Goal: Information Seeking & Learning: Understand process/instructions

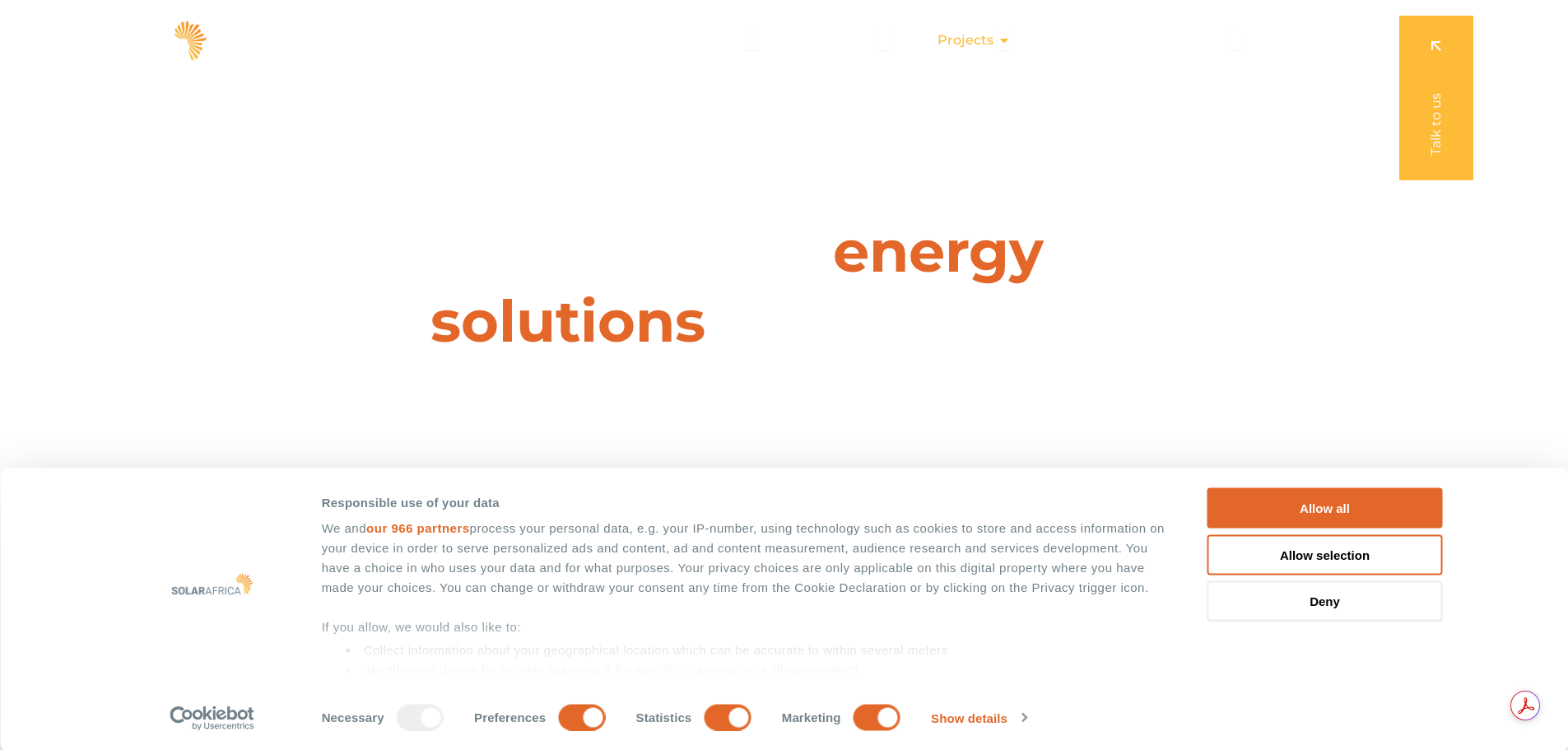
click at [969, 33] on span "Projects" at bounding box center [966, 41] width 56 height 20
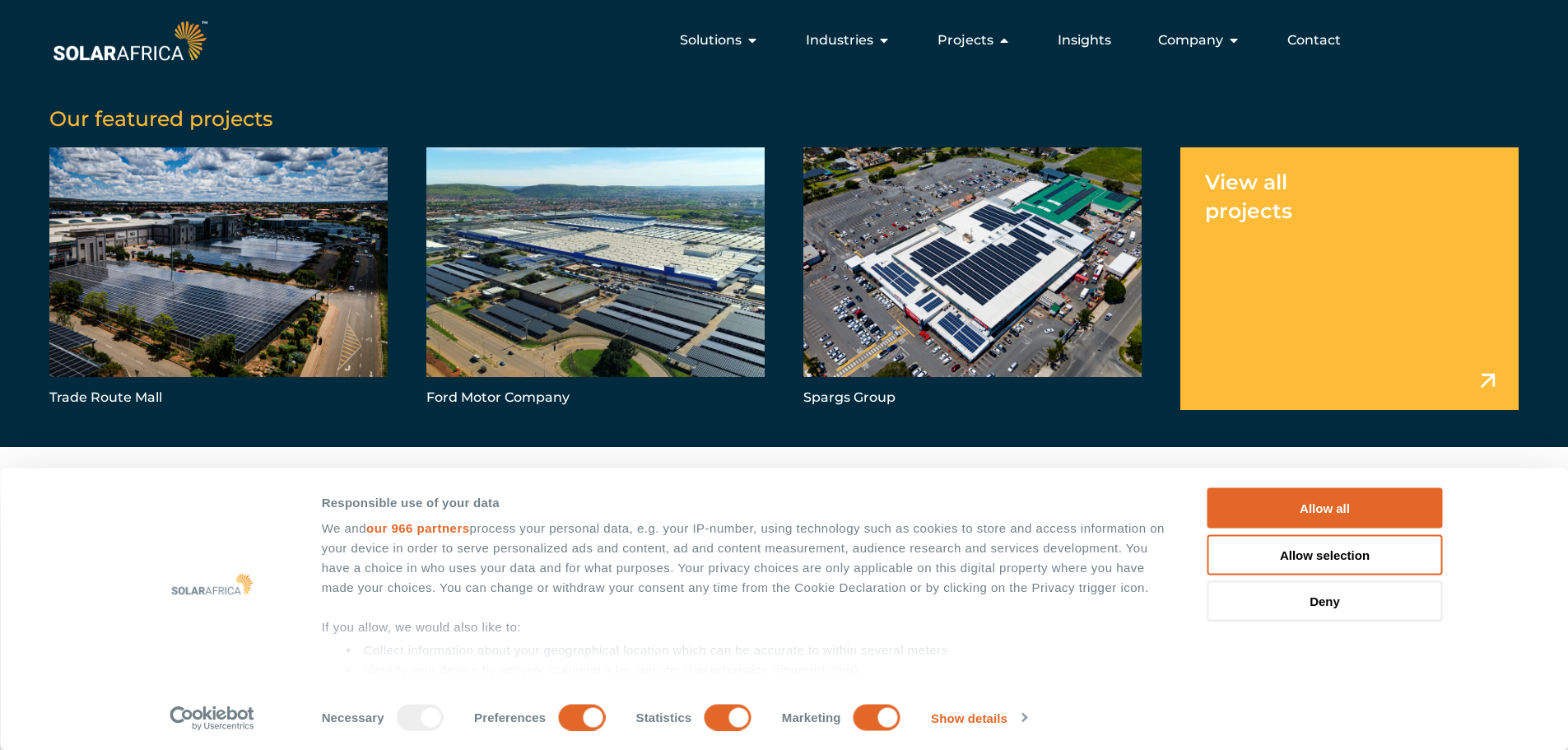
scroll to position [164, 0]
click at [1280, 214] on link "Menu" at bounding box center [1349, 278] width 338 height 262
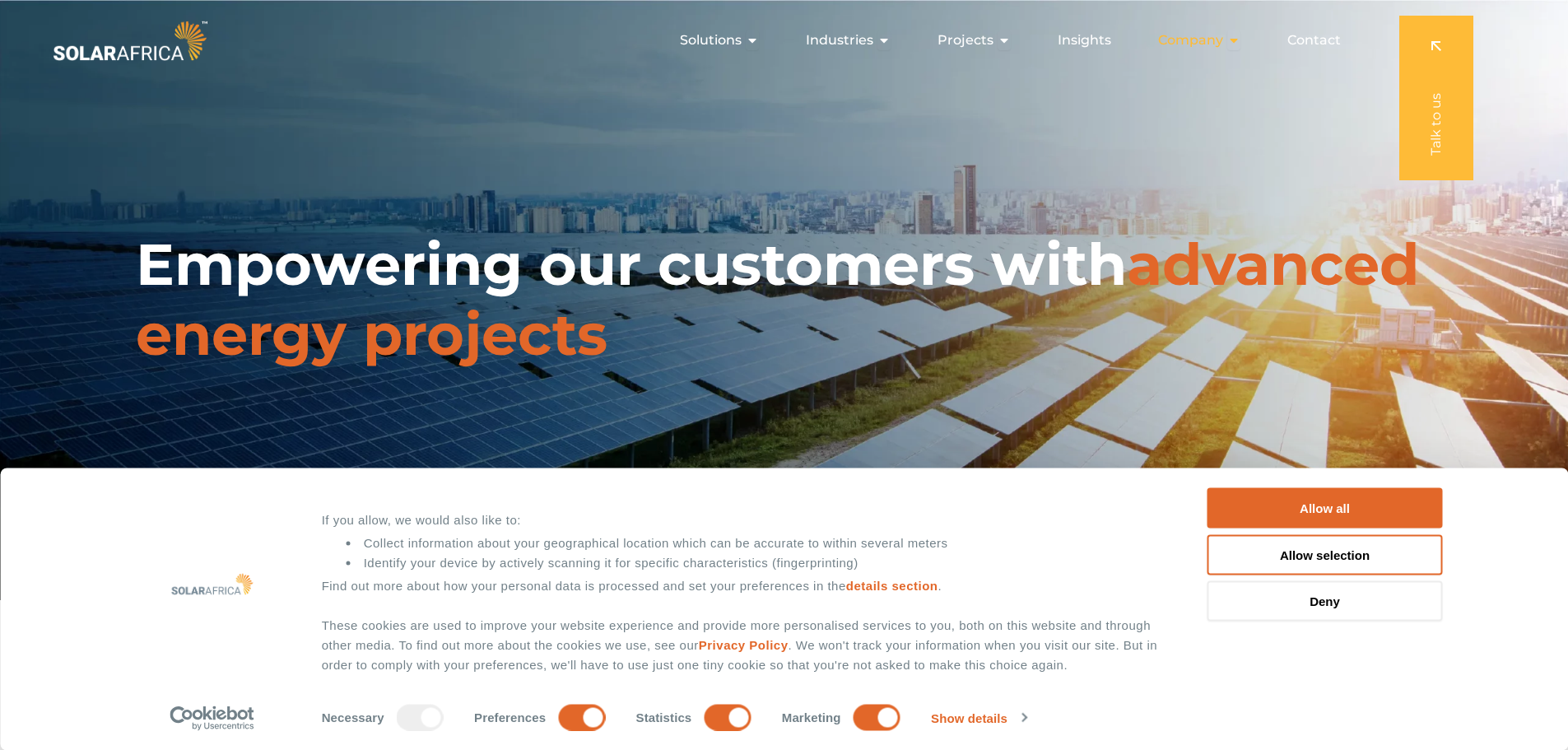
click at [1211, 44] on span "Company" at bounding box center [1191, 41] width 65 height 20
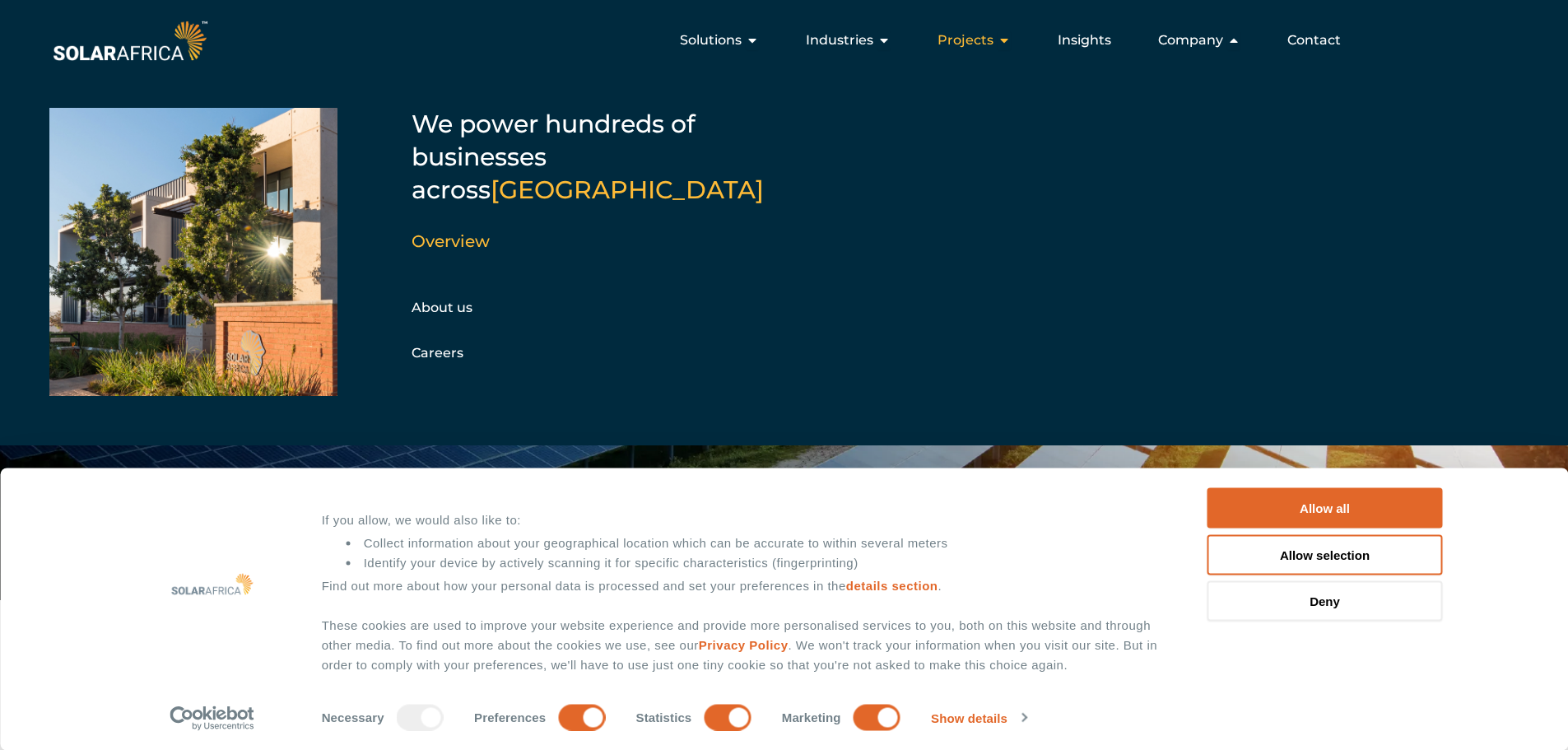
click at [985, 42] on span "Projects" at bounding box center [966, 41] width 56 height 20
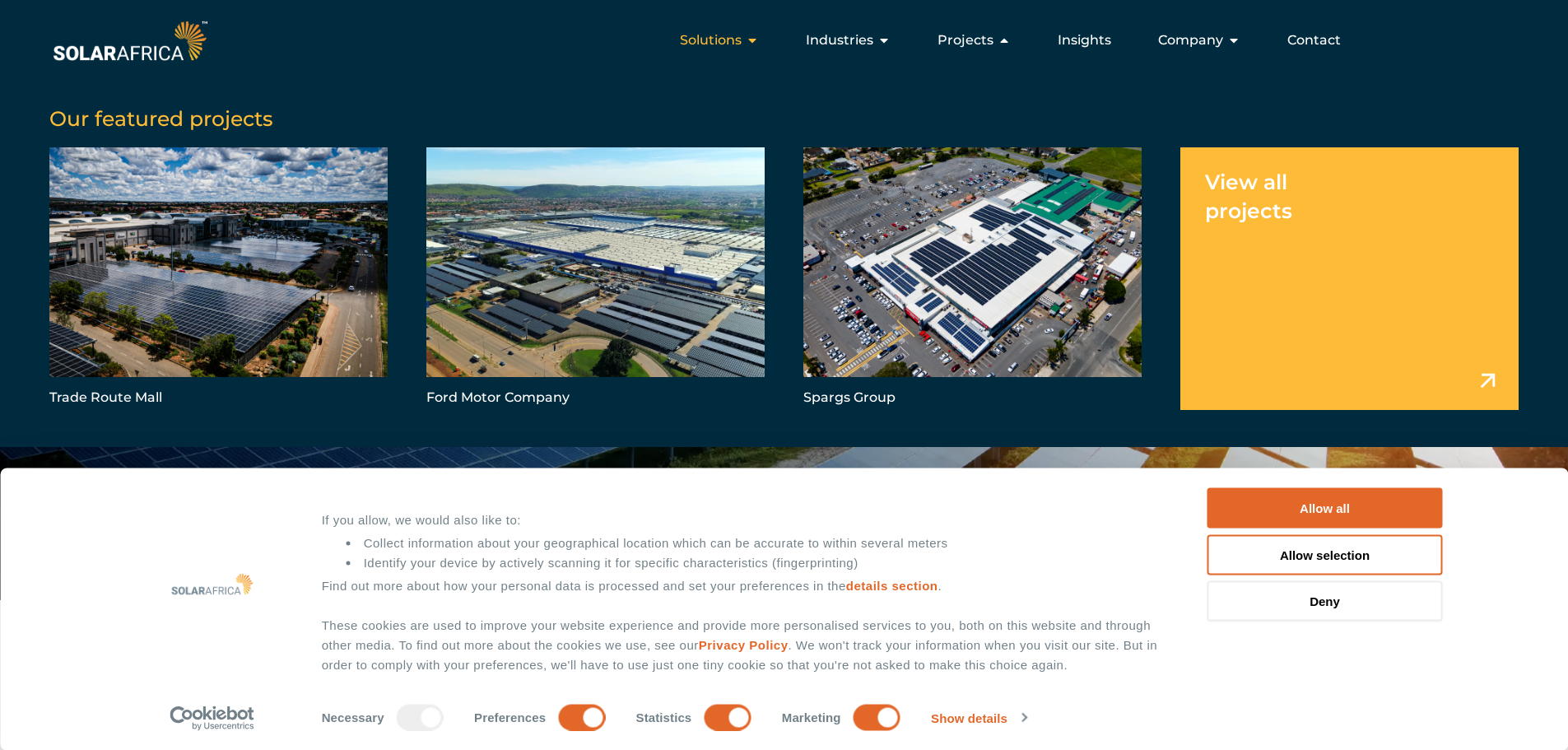
click at [756, 41] on icon "Menu" at bounding box center [752, 40] width 13 height 13
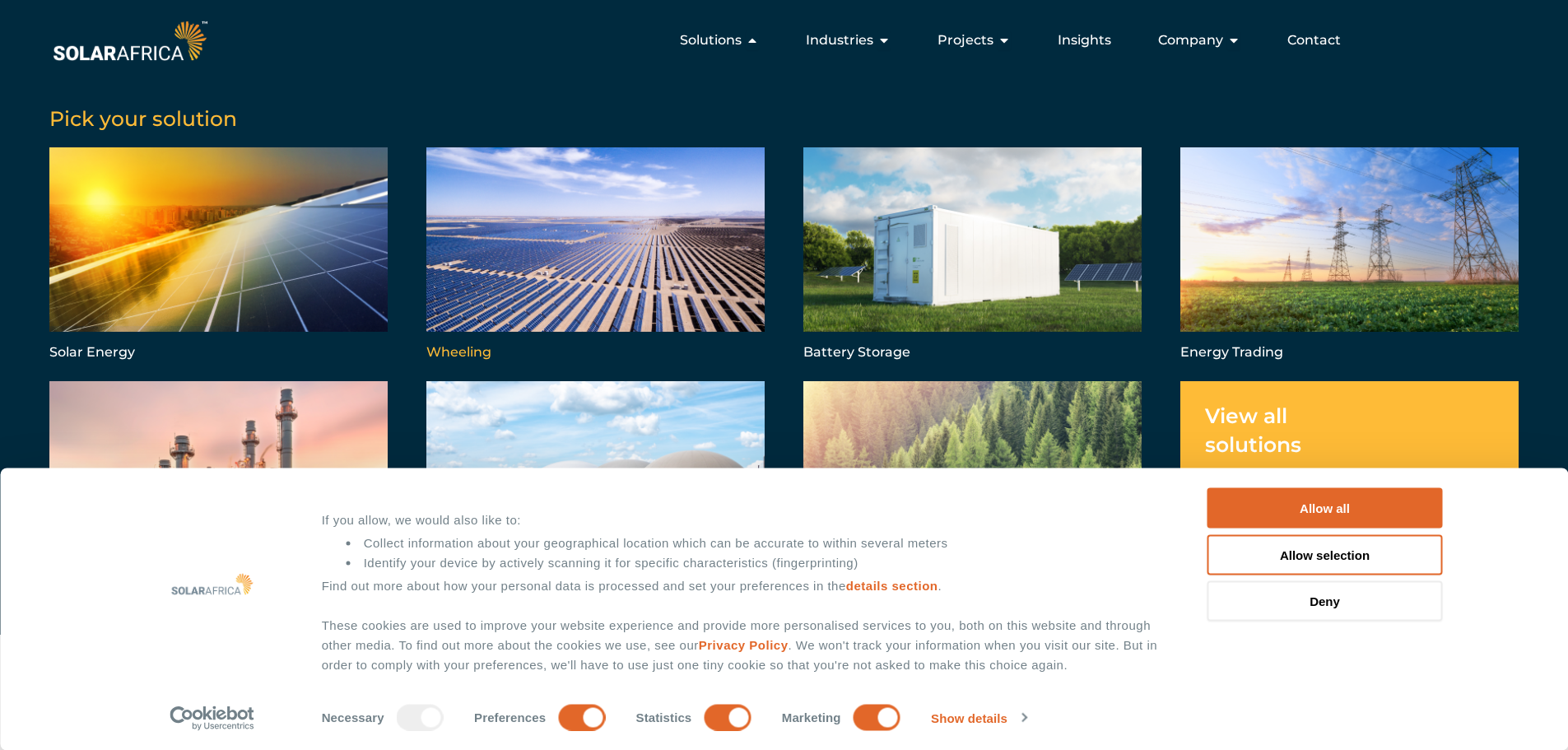
click at [600, 250] on link "Menu" at bounding box center [596, 255] width 338 height 217
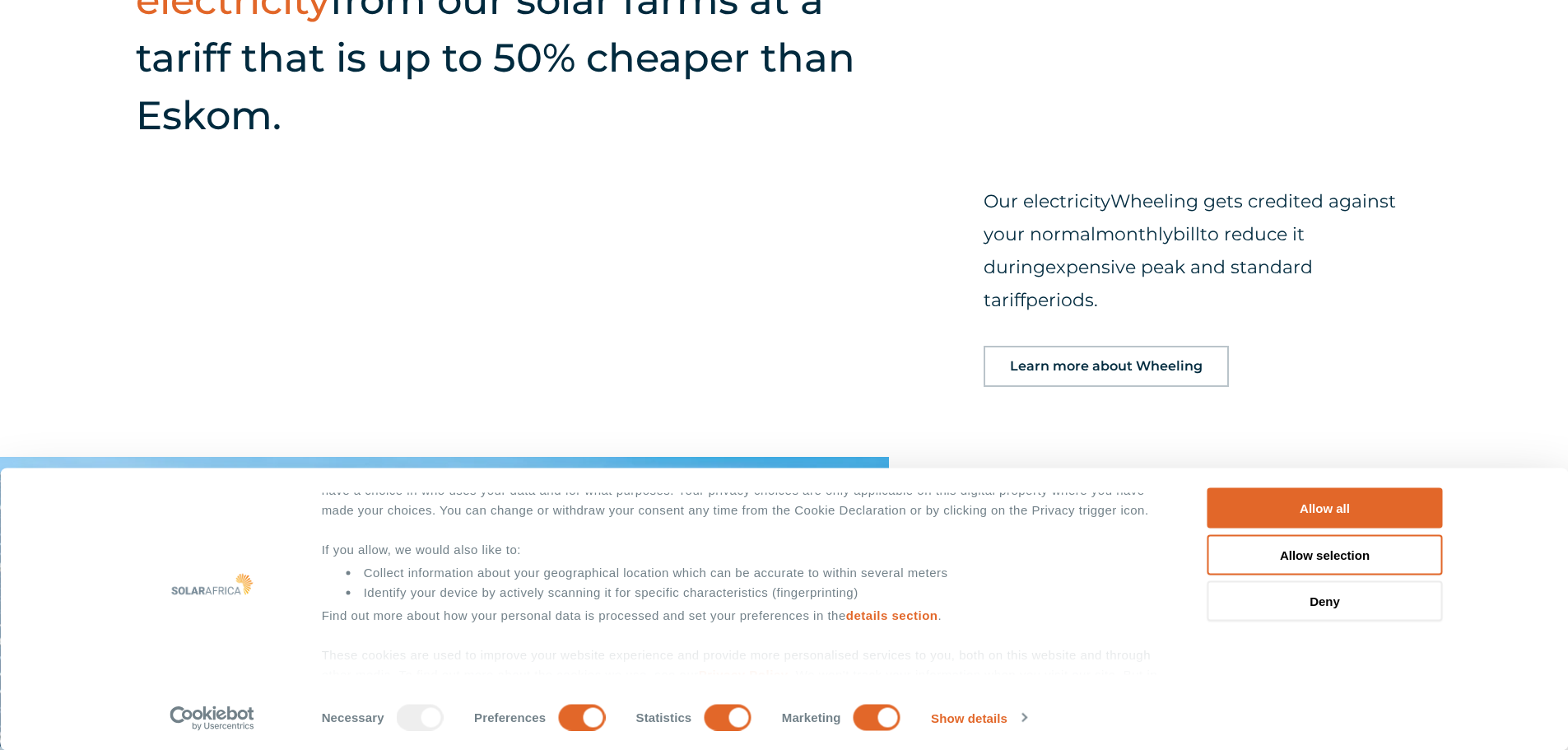
scroll to position [1815, 0]
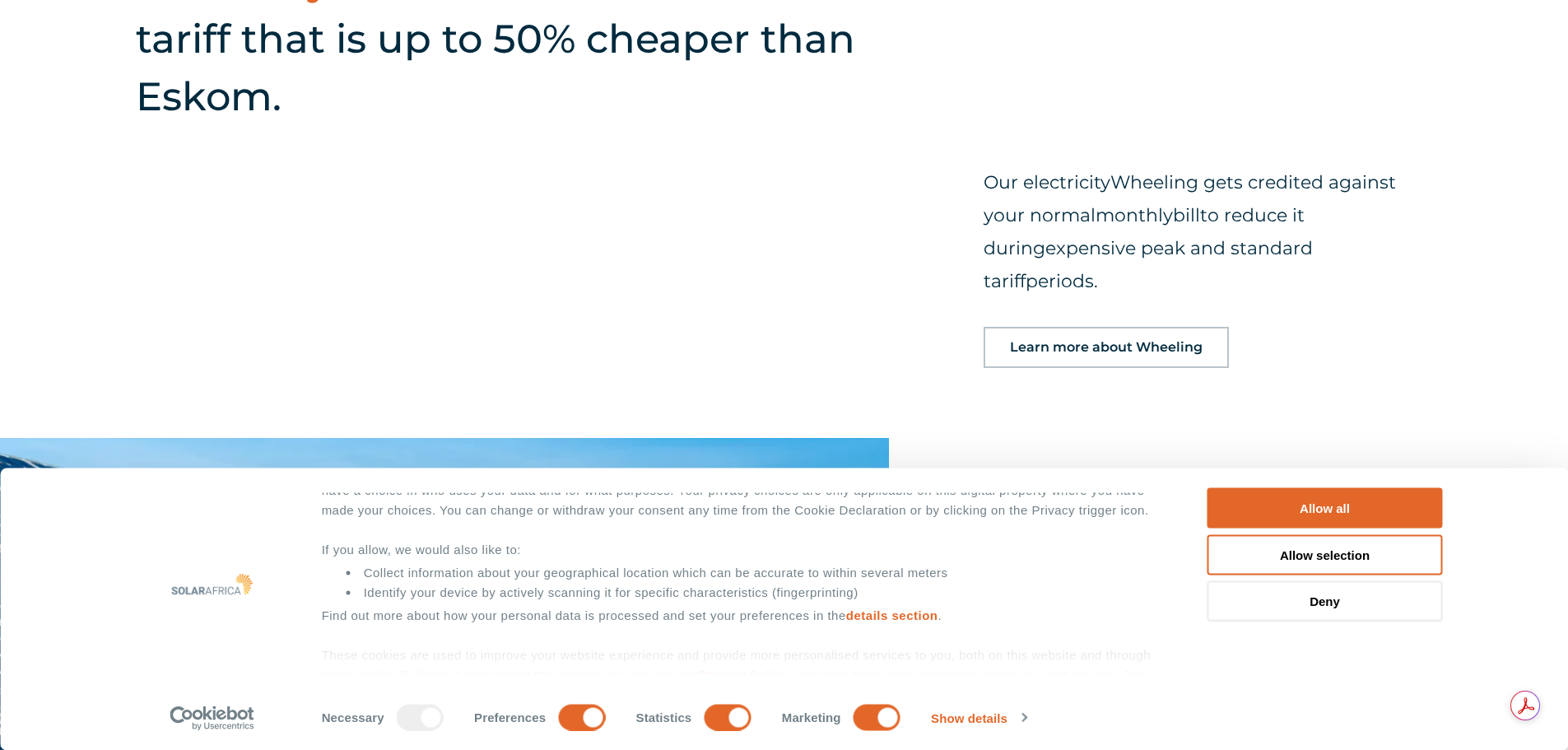
click at [1042, 340] on span "Learn more about Wheeling" at bounding box center [1106, 346] width 193 height 13
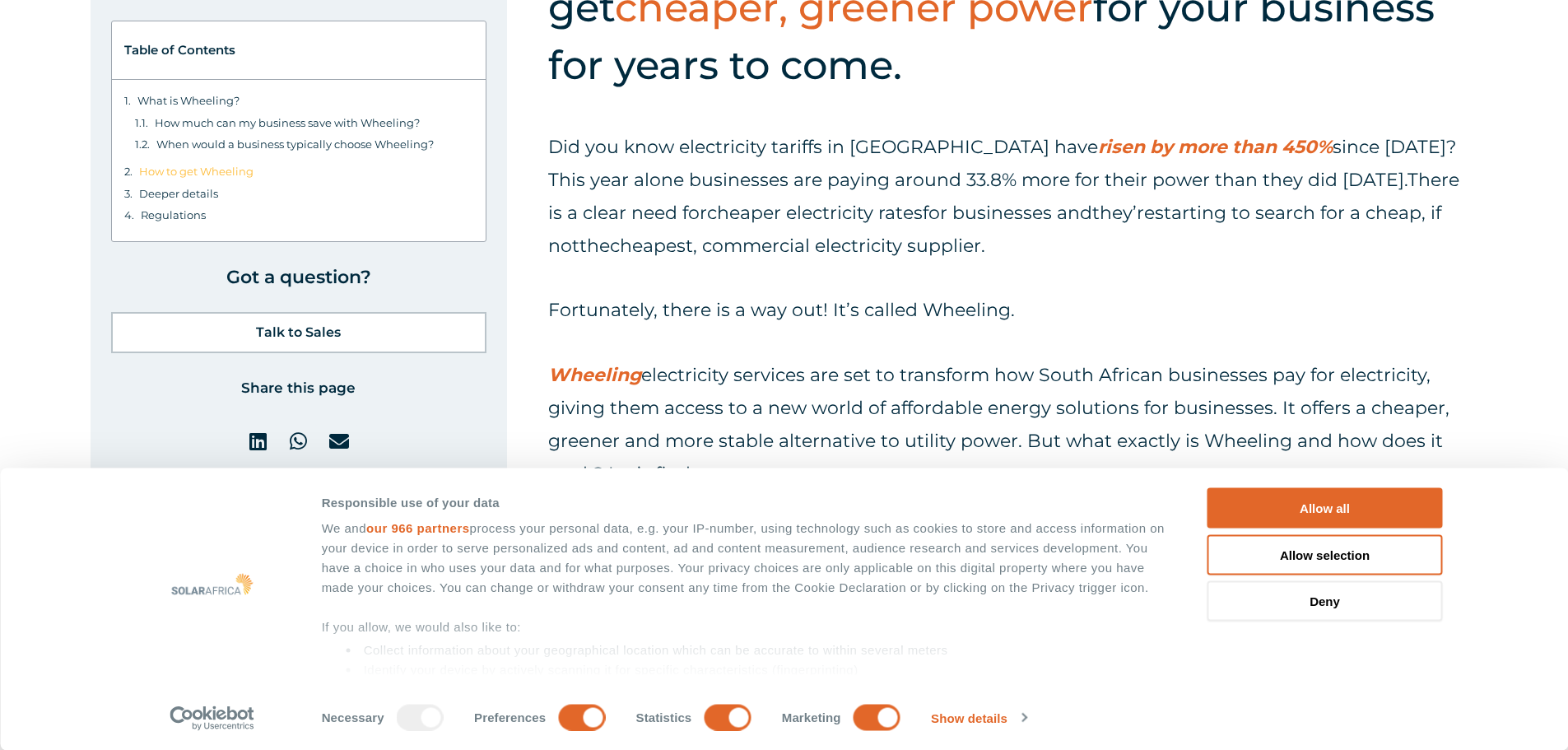
click at [234, 174] on link "How to get Wheeling" at bounding box center [197, 171] width 115 height 17
